Goal: Task Accomplishment & Management: Manage account settings

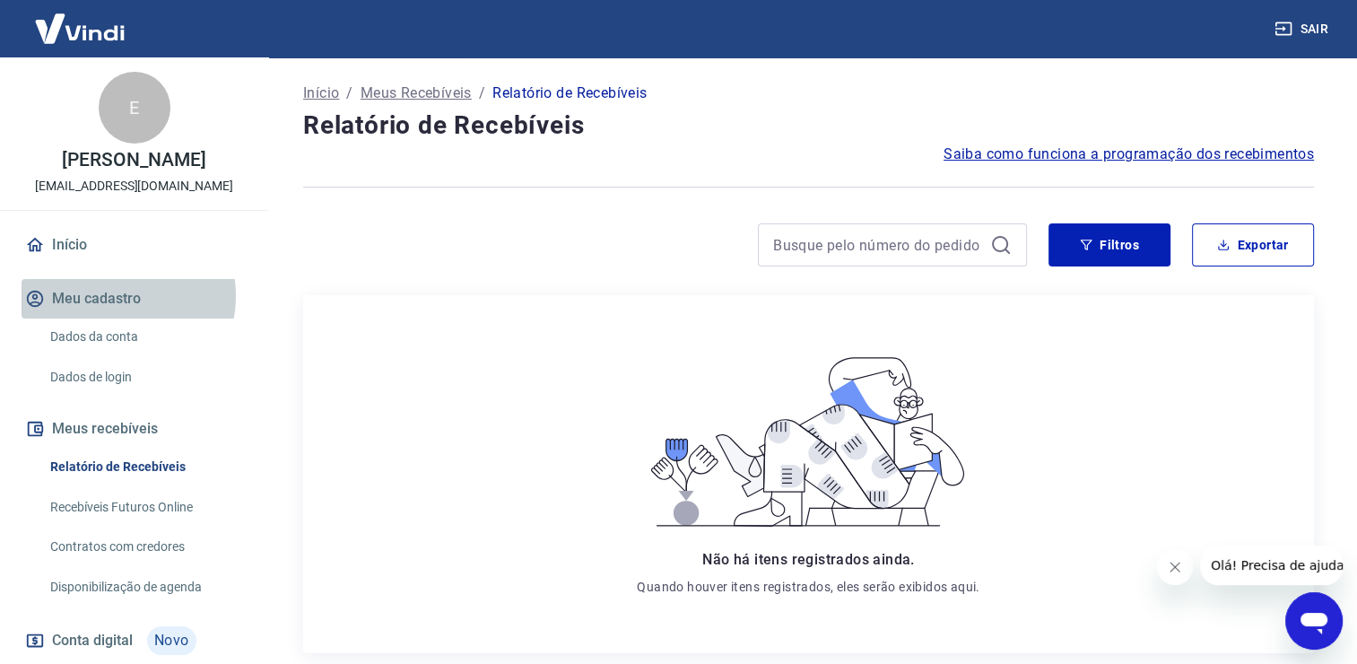
click at [111, 315] on button "Meu cadastro" at bounding box center [134, 298] width 225 height 39
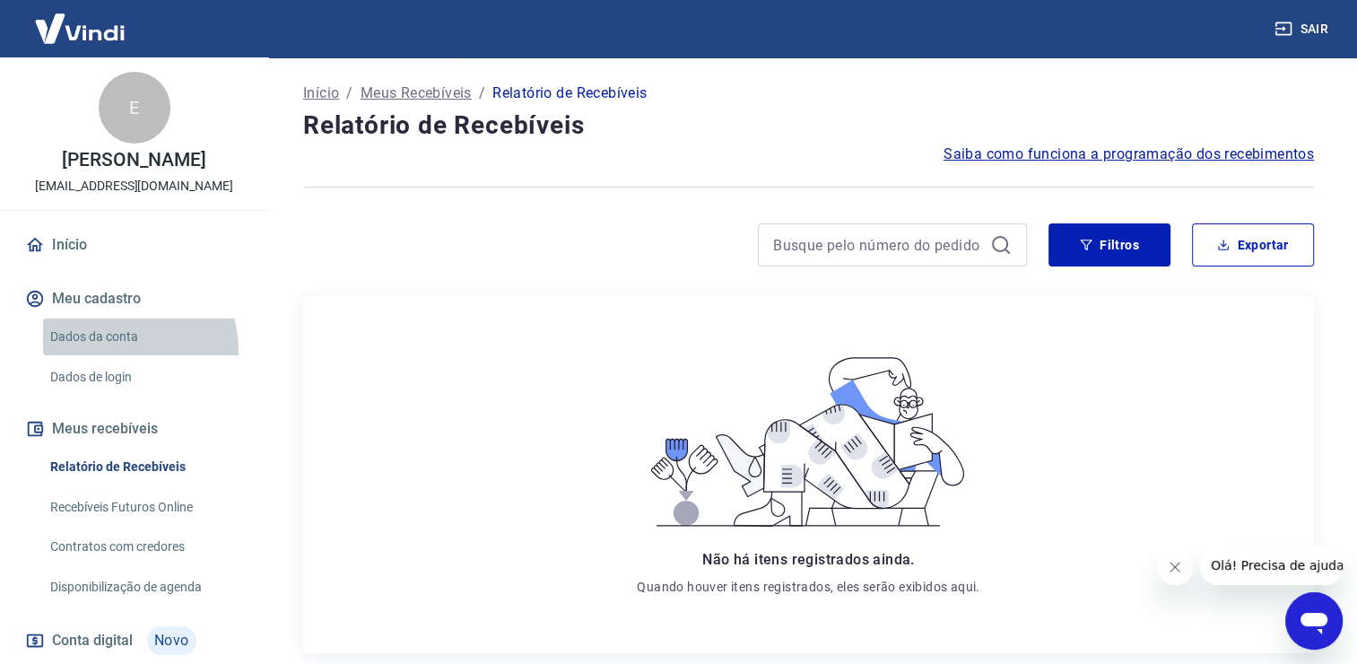
click at [106, 355] on link "Dados da conta" at bounding box center [145, 336] width 204 height 37
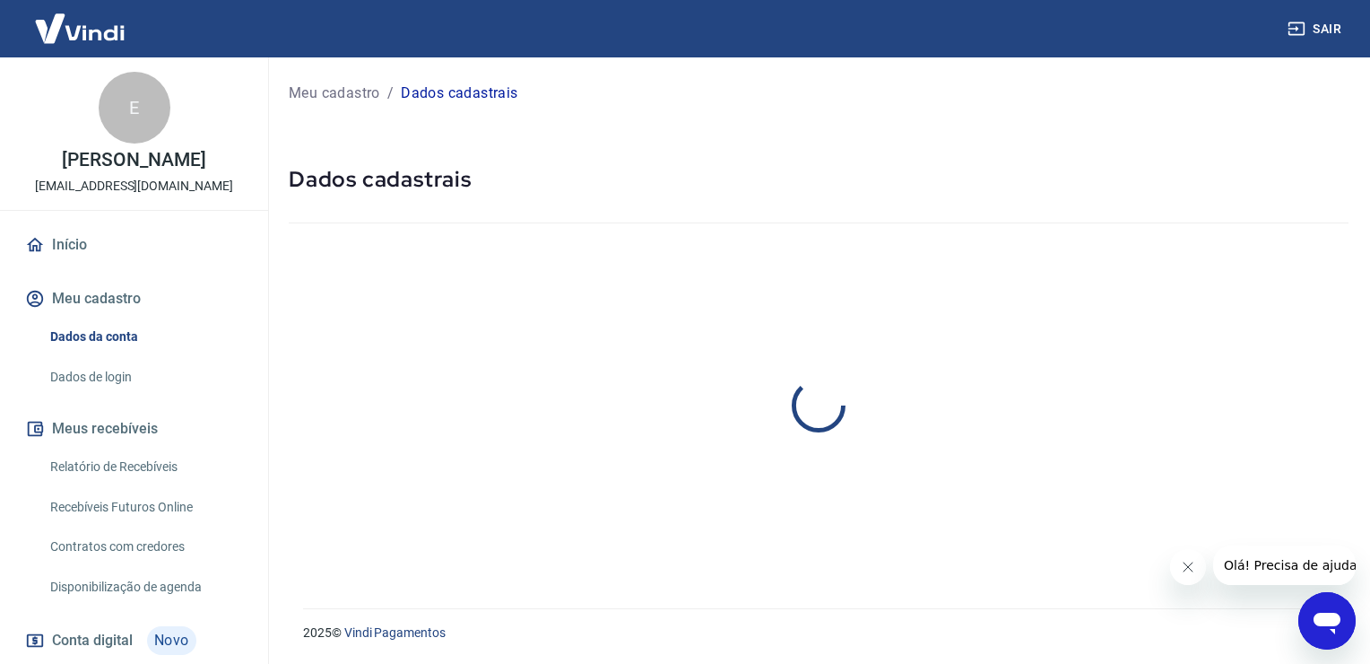
select select "RJ"
select select "business"
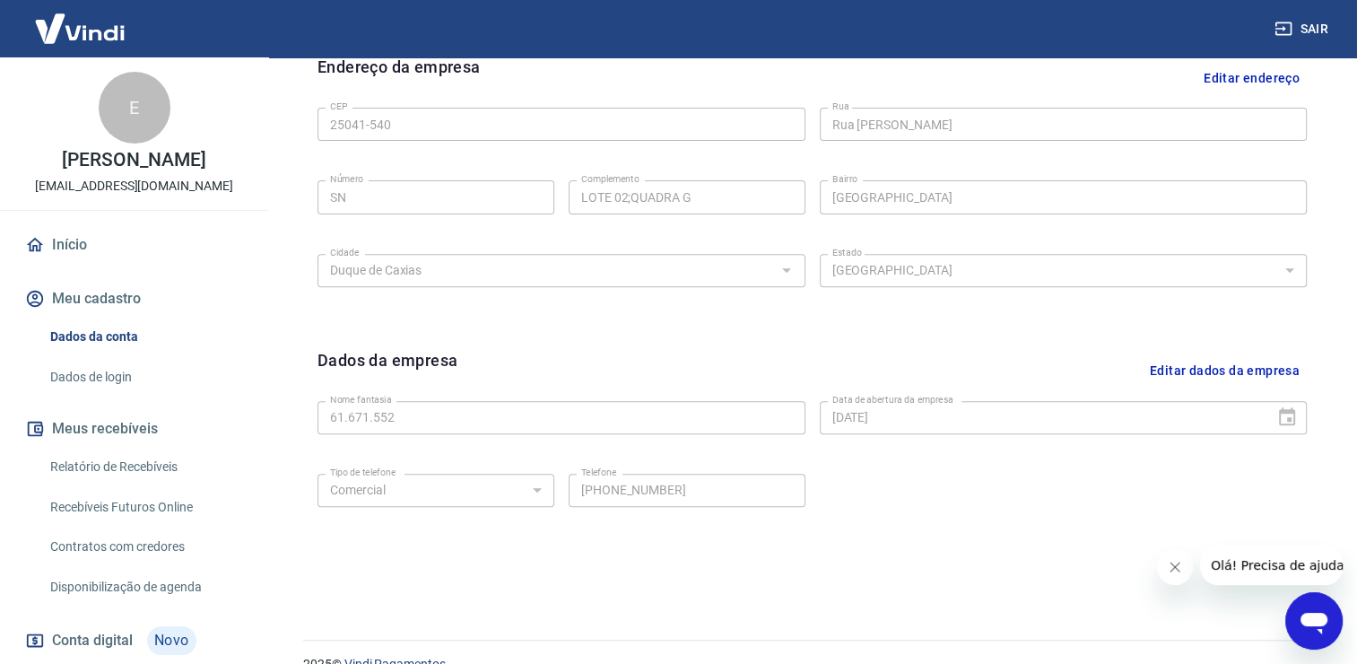
scroll to position [629, 0]
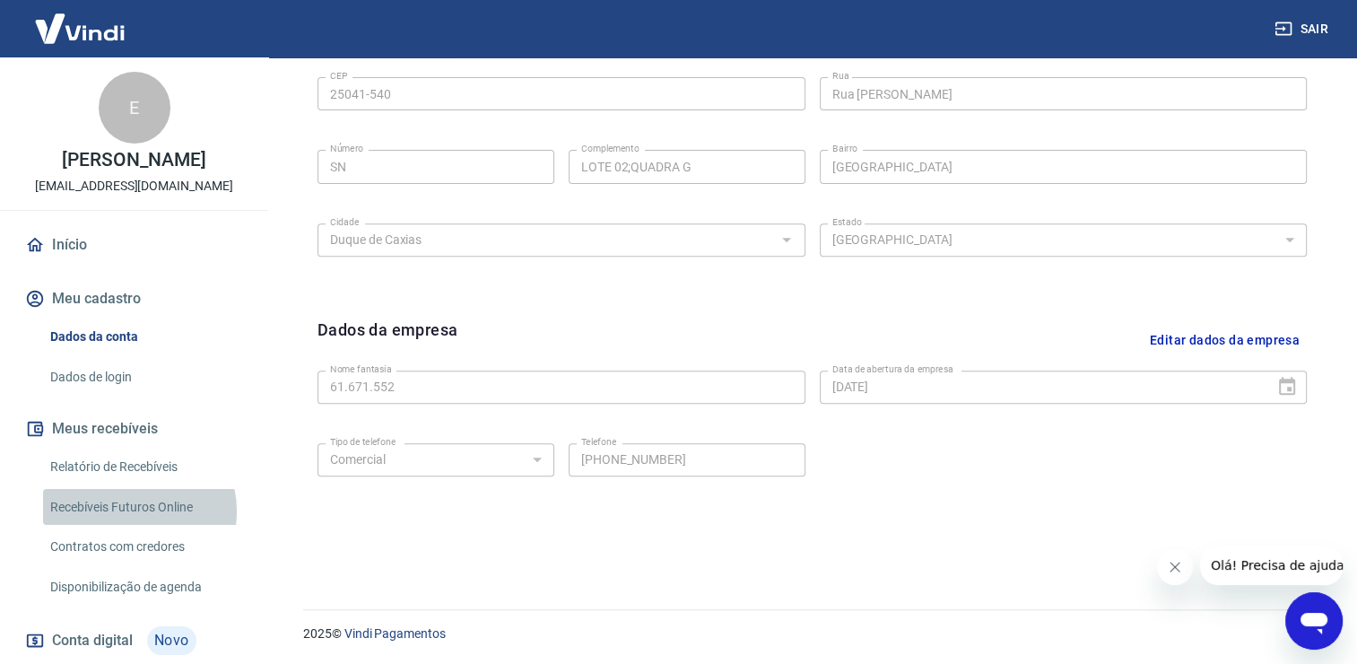
click at [135, 526] on link "Recebíveis Futuros Online" at bounding box center [145, 507] width 204 height 37
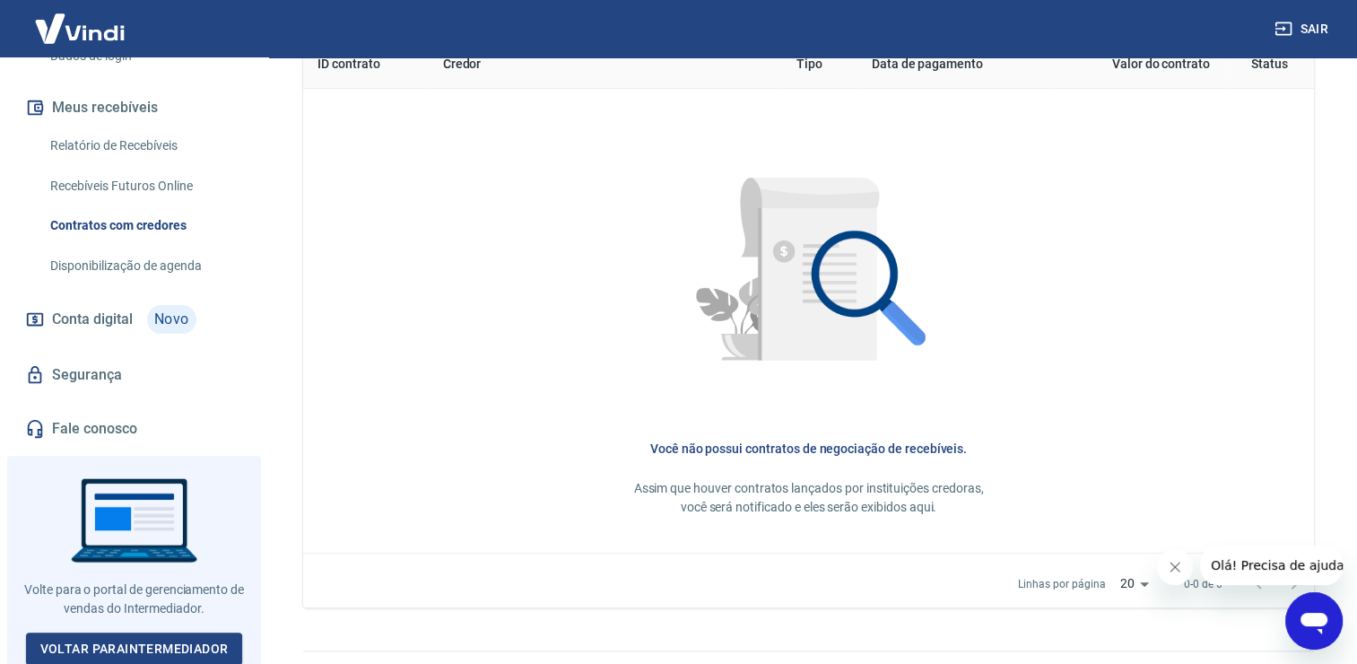
scroll to position [323, 0]
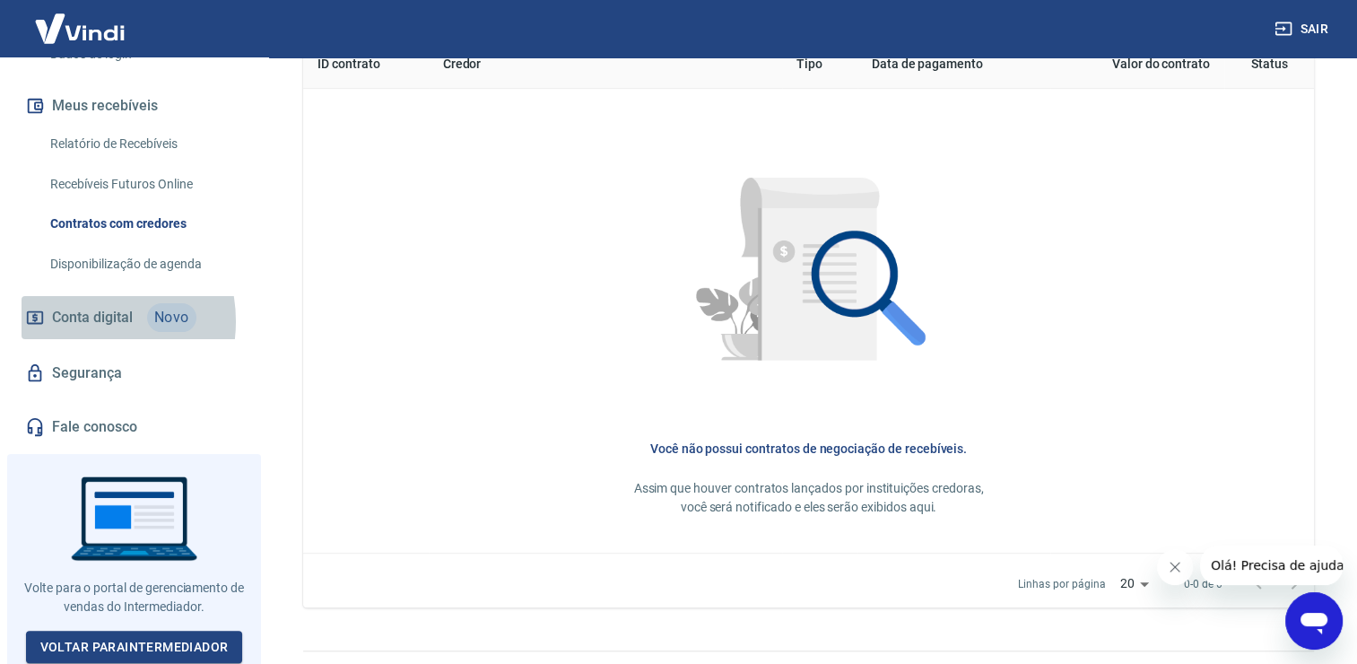
click at [80, 330] on span "Conta digital" at bounding box center [92, 317] width 81 height 25
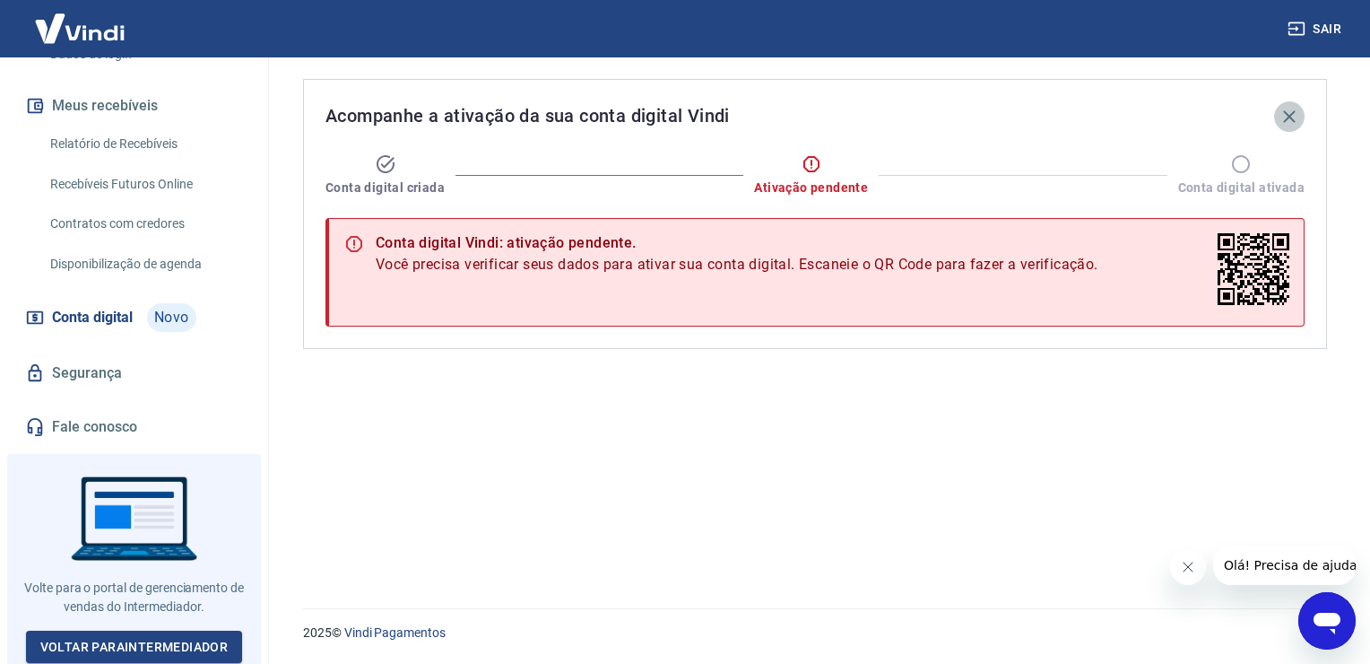
click at [1292, 117] on icon "button" at bounding box center [1290, 117] width 22 height 22
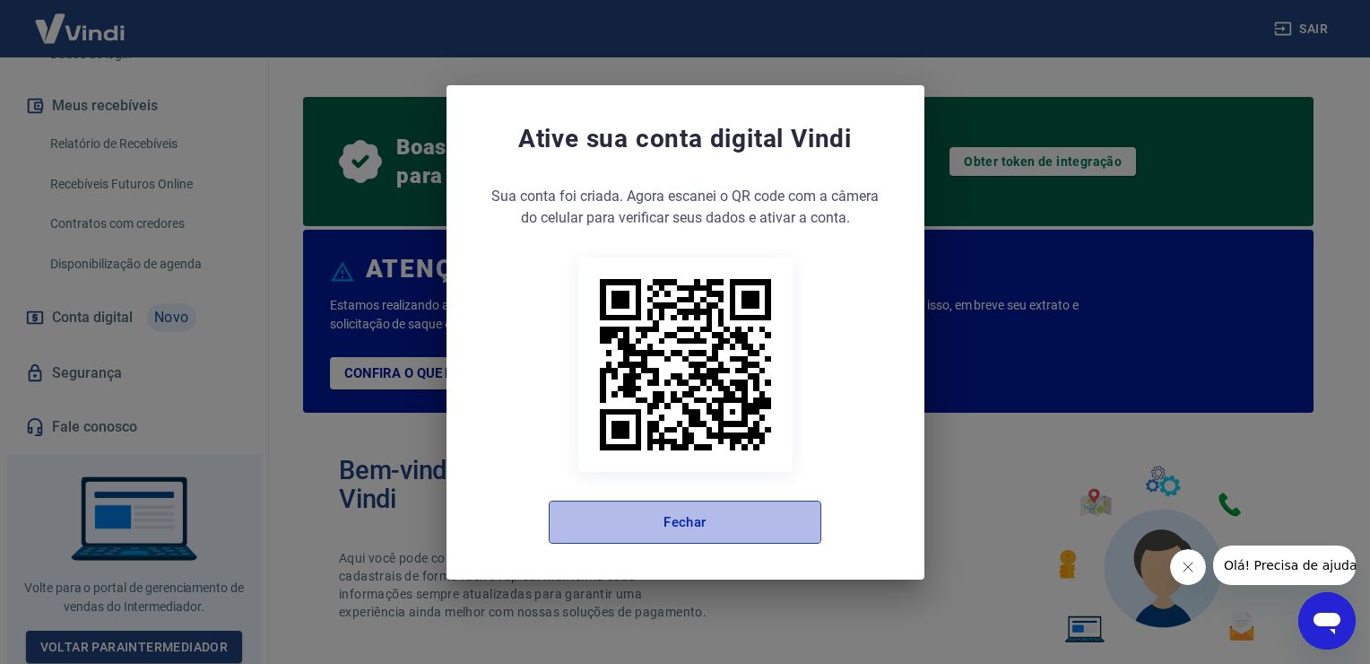
click at [753, 504] on button "Fechar" at bounding box center [685, 521] width 273 height 43
